Goal: Find specific page/section: Find specific page/section

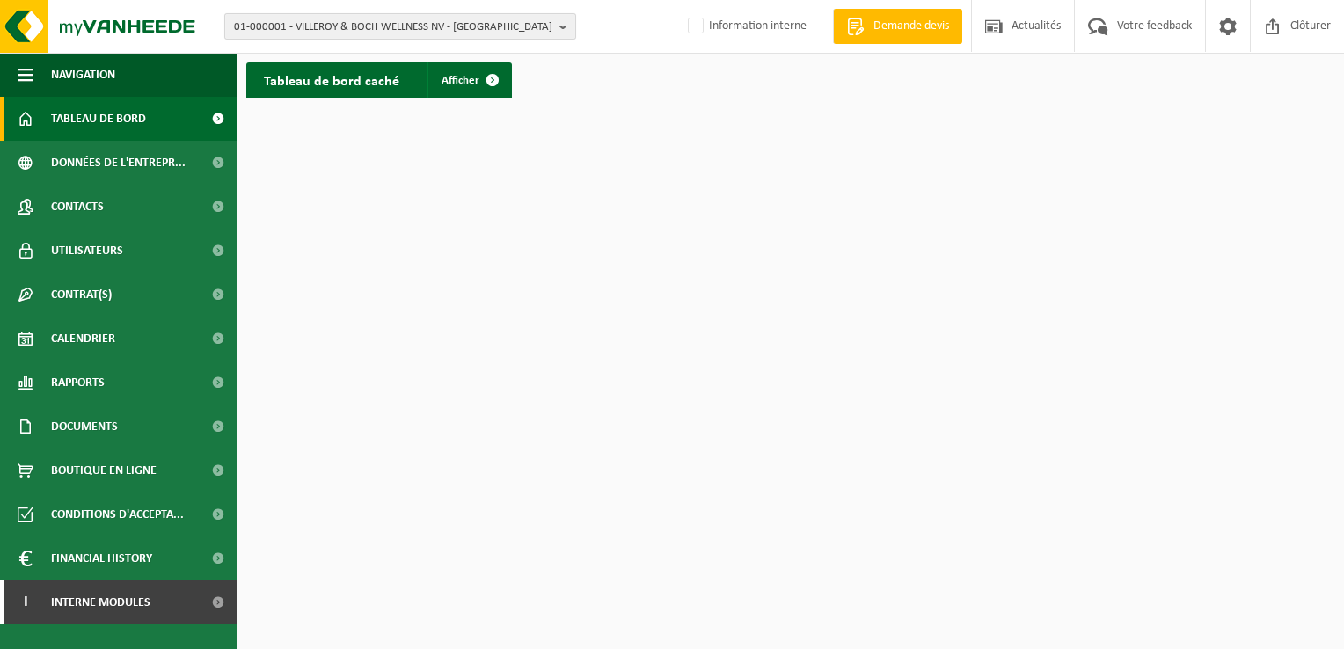
click at [313, 32] on span "01-000001 - VILLEROY & BOCH WELLNESS NV - ROESELARE" at bounding box center [393, 27] width 318 height 26
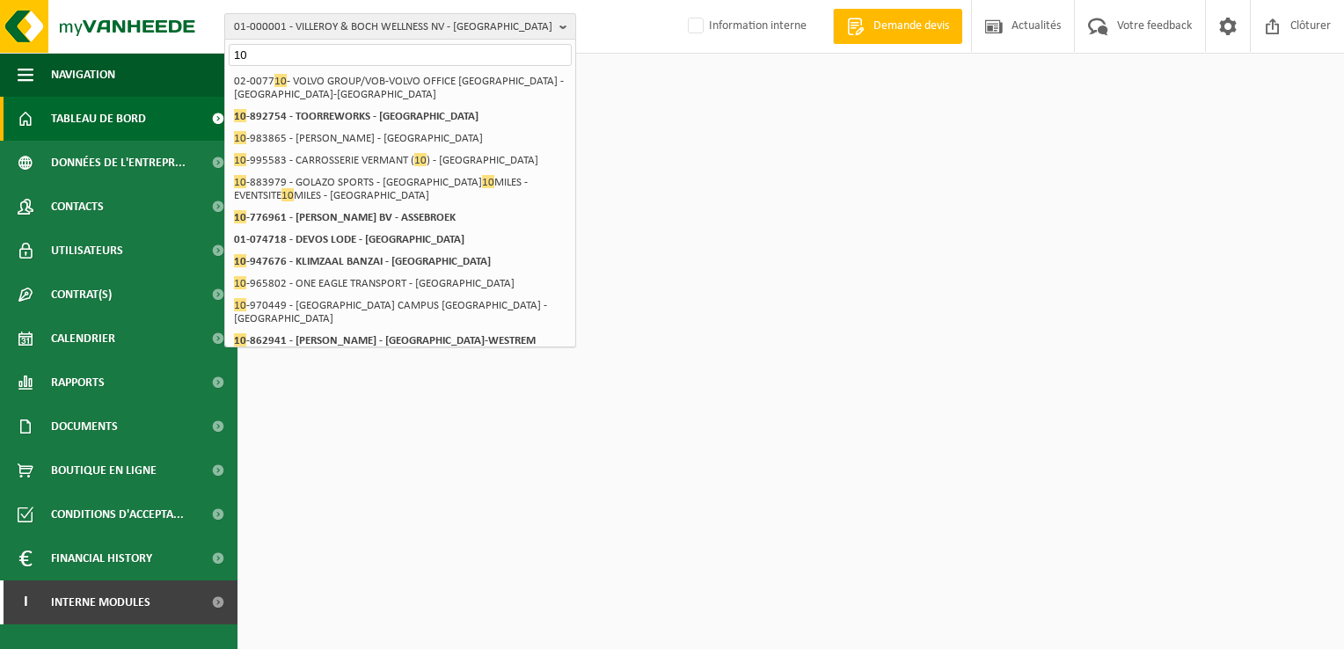
type input "1"
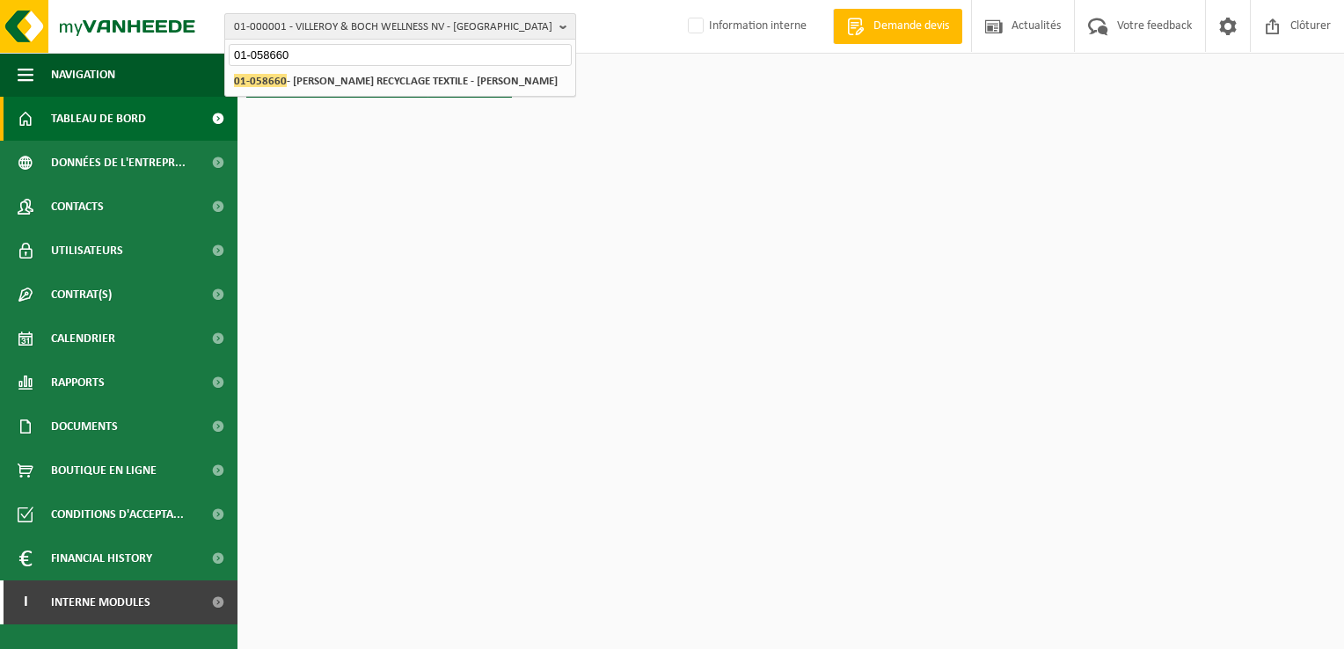
type input "01-058660"
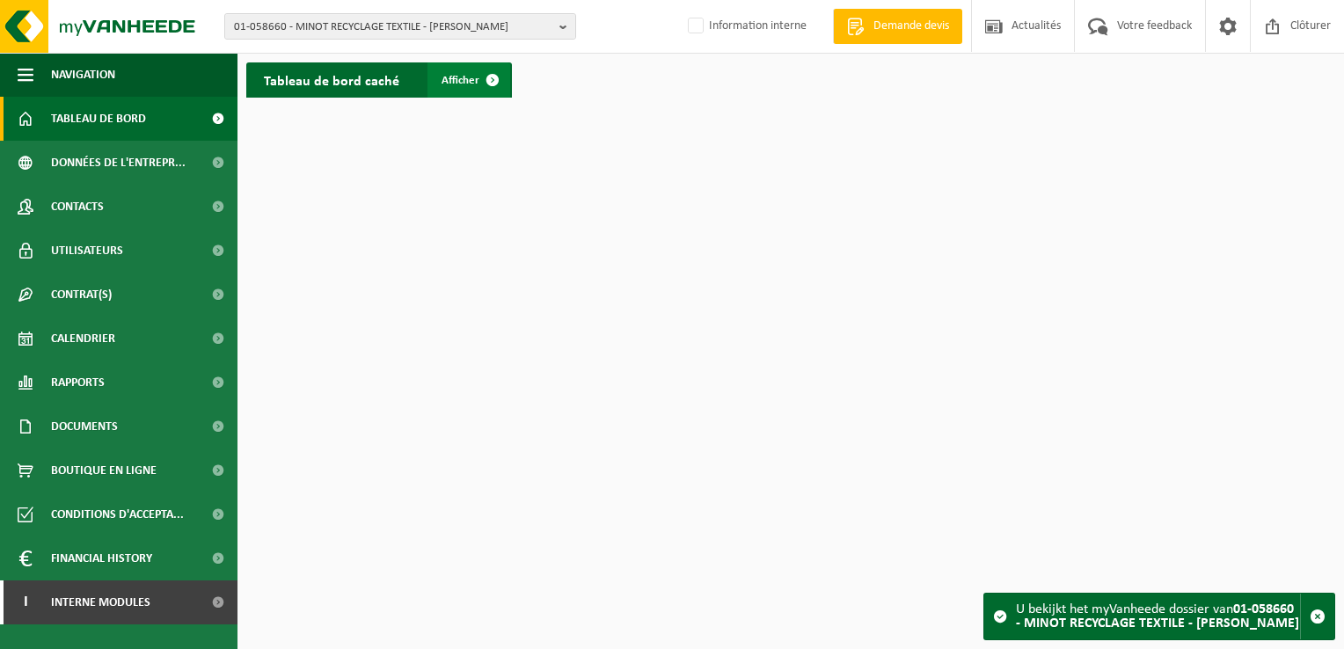
click at [480, 77] on span at bounding box center [492, 79] width 35 height 35
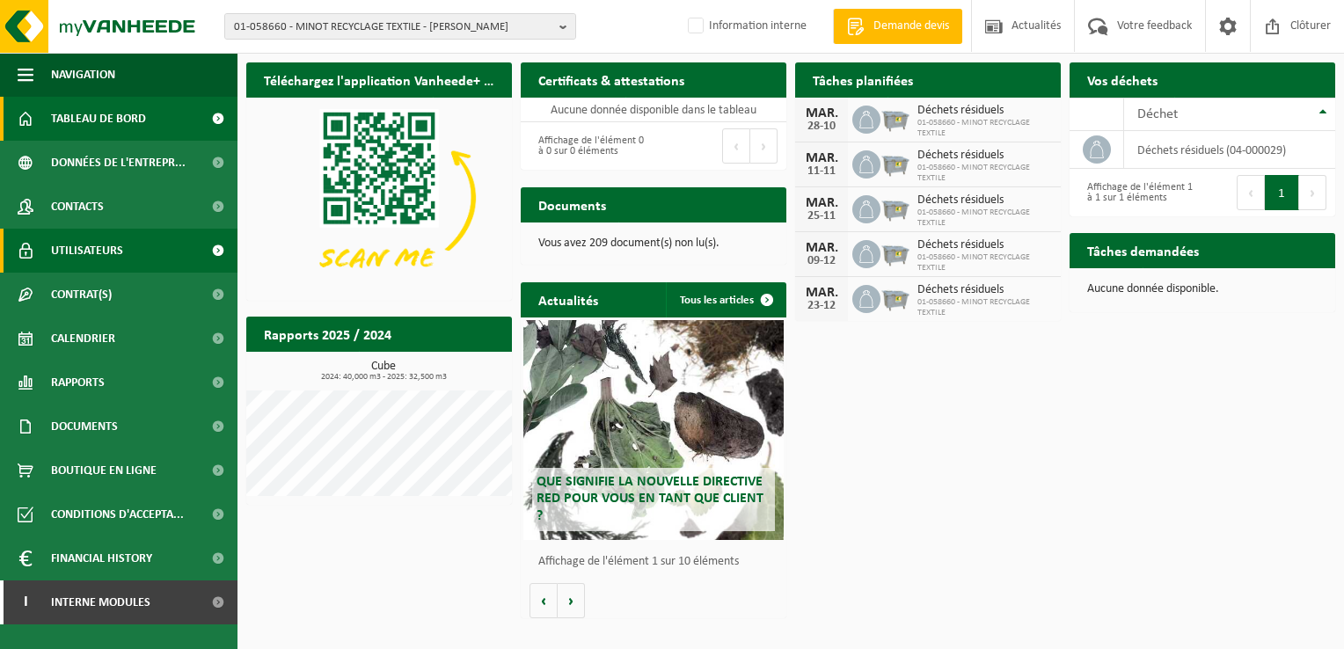
click at [102, 247] on span "Utilisateurs" at bounding box center [87, 251] width 72 height 44
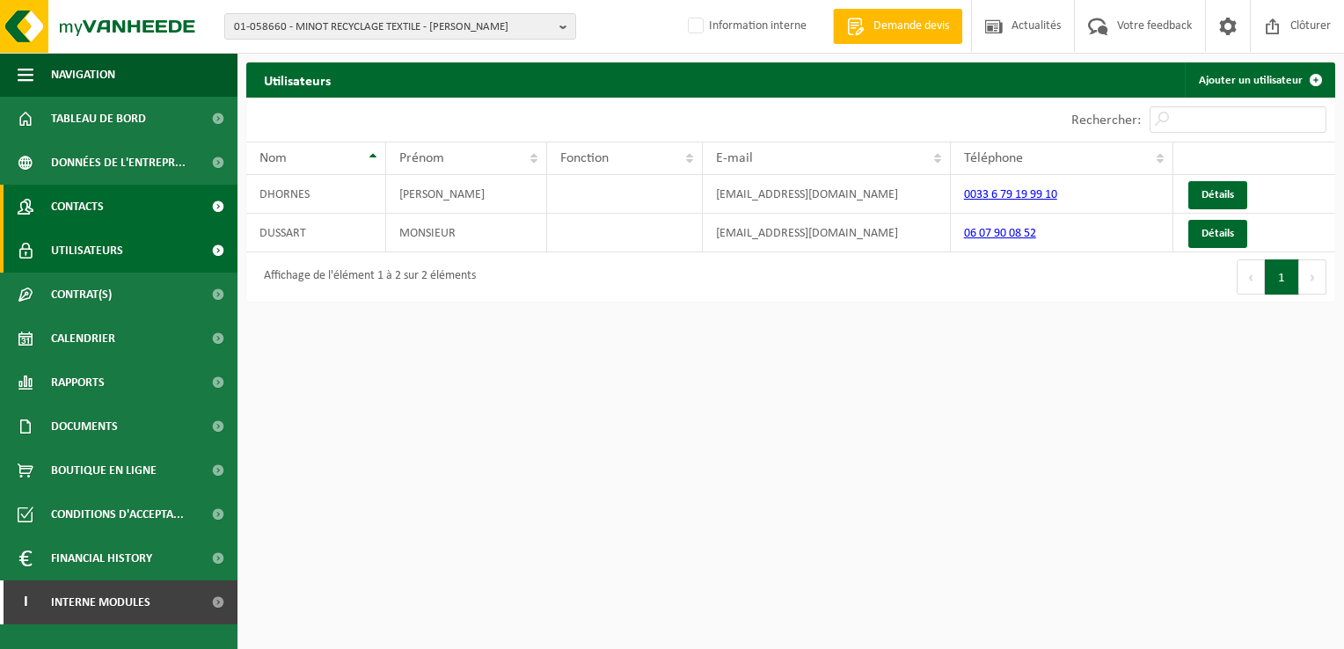
click at [77, 198] on span "Contacts" at bounding box center [77, 207] width 53 height 44
